Goal: Task Accomplishment & Management: Manage account settings

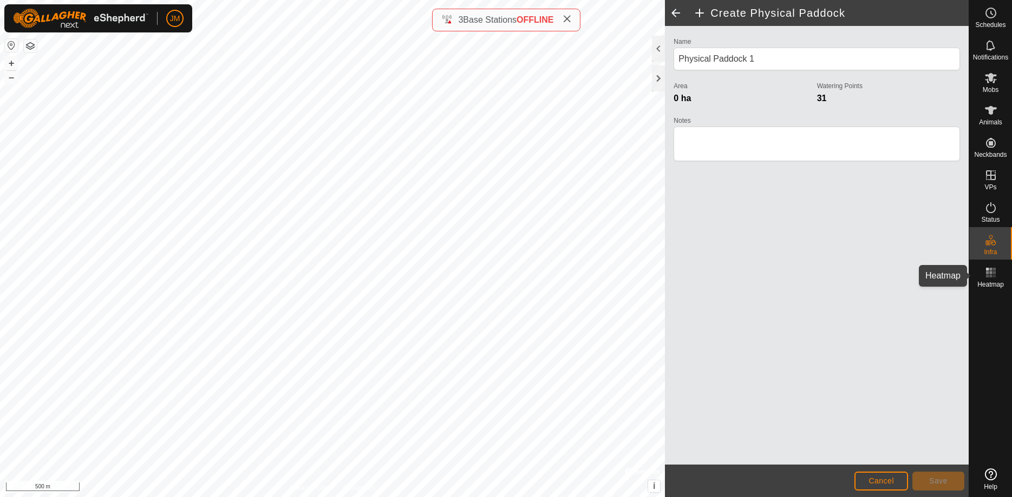
click at [989, 273] on rect at bounding box center [990, 272] width 3 height 3
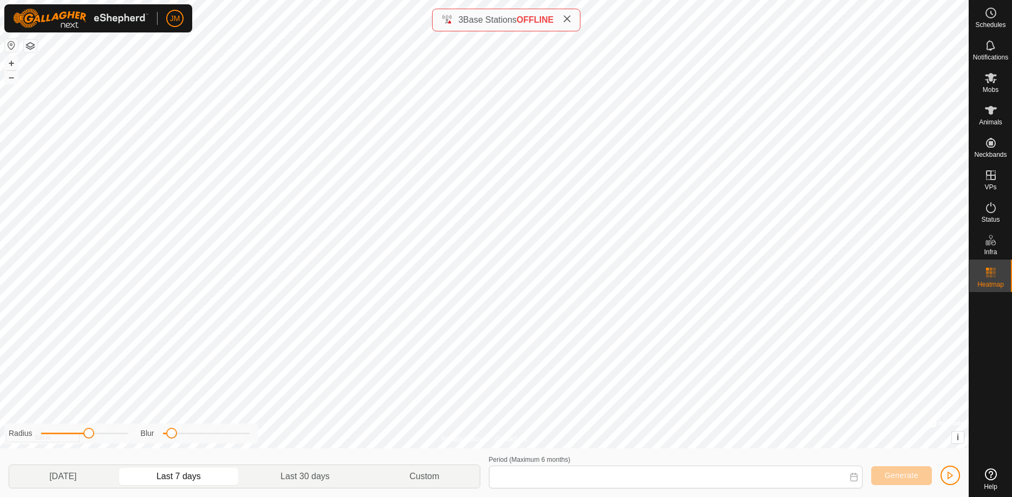
type input "[DATE] - [DATE]"
click at [179, 16] on span "JM" at bounding box center [175, 18] width 10 height 11
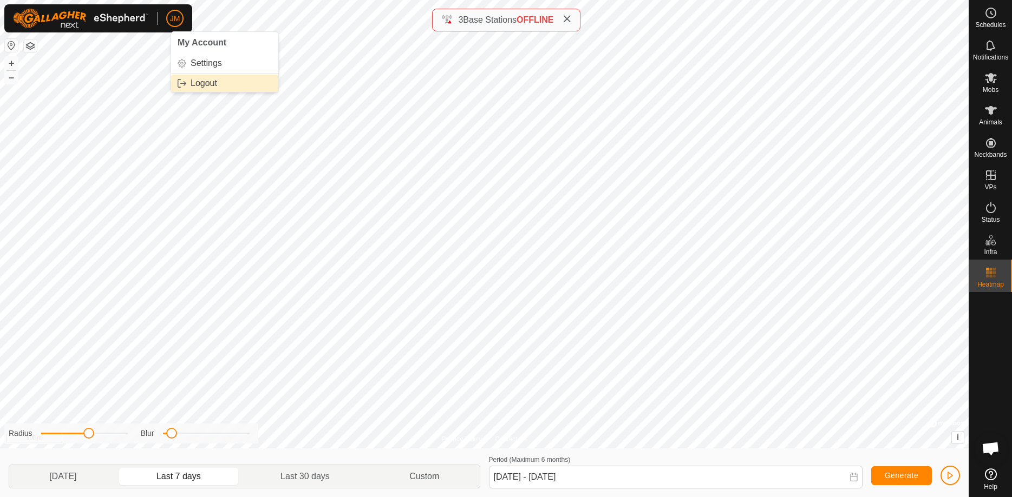
click at [198, 80] on link "Logout" at bounding box center [224, 83] width 107 height 17
